Goal: Find specific page/section: Find specific page/section

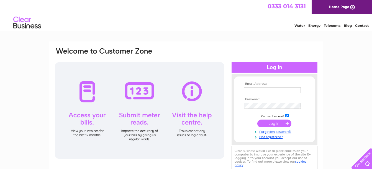
type input "wjduncan@btconnect.com"
click at [280, 121] on input "submit" at bounding box center [274, 124] width 34 height 8
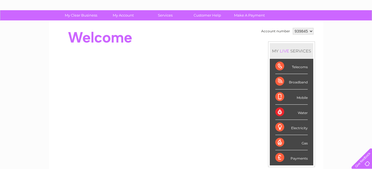
scroll to position [28, 0]
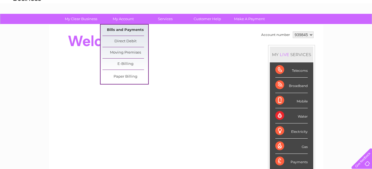
click at [117, 32] on link "Bills and Payments" at bounding box center [125, 30] width 46 height 11
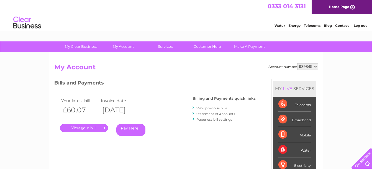
click at [338, 26] on link "Contact" at bounding box center [342, 26] width 14 height 4
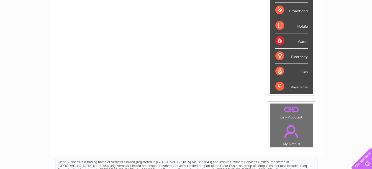
scroll to position [104, 0]
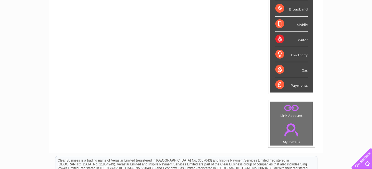
click at [292, 111] on link "." at bounding box center [292, 109] width 40 height 10
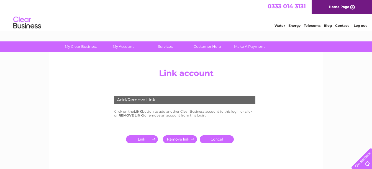
click at [225, 142] on link "Cancel" at bounding box center [217, 140] width 34 height 8
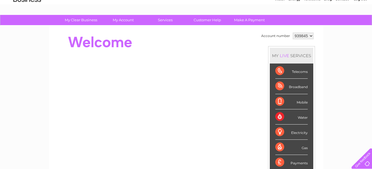
scroll to position [21, 0]
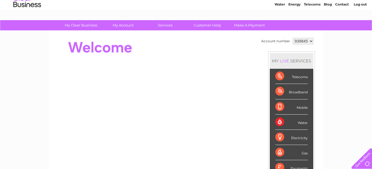
click at [284, 120] on div "Water" at bounding box center [291, 122] width 32 height 15
click at [278, 121] on div "Water" at bounding box center [291, 122] width 32 height 15
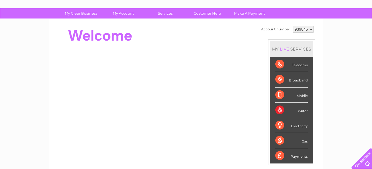
scroll to position [31, 0]
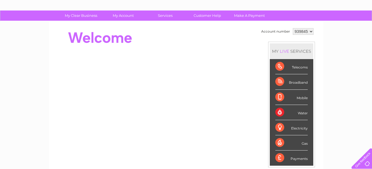
click at [300, 113] on div "Water" at bounding box center [291, 112] width 32 height 15
drag, startPoint x: 300, startPoint y: 113, endPoint x: 336, endPoint y: 125, distance: 38.3
click at [336, 125] on div "My Clear Business Login Details My Details My Preferences Link Account My Accou…" at bounding box center [186, 166] width 372 height 311
click at [211, 14] on link "Customer Help" at bounding box center [207, 16] width 46 height 10
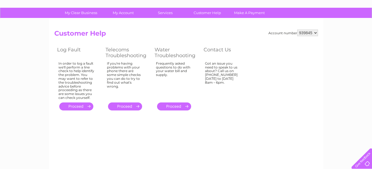
scroll to position [26, 0]
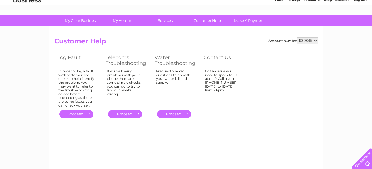
click at [184, 111] on link "." at bounding box center [174, 114] width 34 height 8
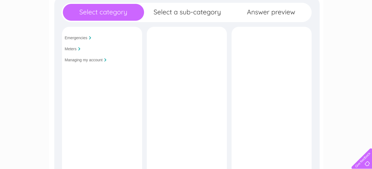
scroll to position [28, 0]
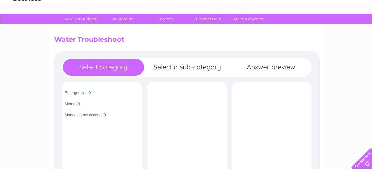
click at [75, 113] on input "Managing my account" at bounding box center [84, 115] width 38 height 4
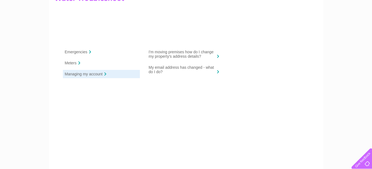
scroll to position [0, 0]
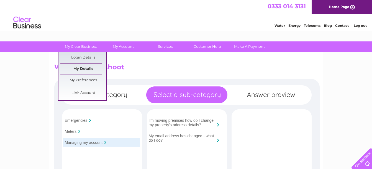
click at [77, 64] on link "My Details" at bounding box center [83, 69] width 46 height 11
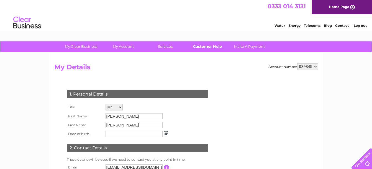
click at [217, 47] on link "Customer Help" at bounding box center [207, 47] width 46 height 10
